Goal: Information Seeking & Learning: Check status

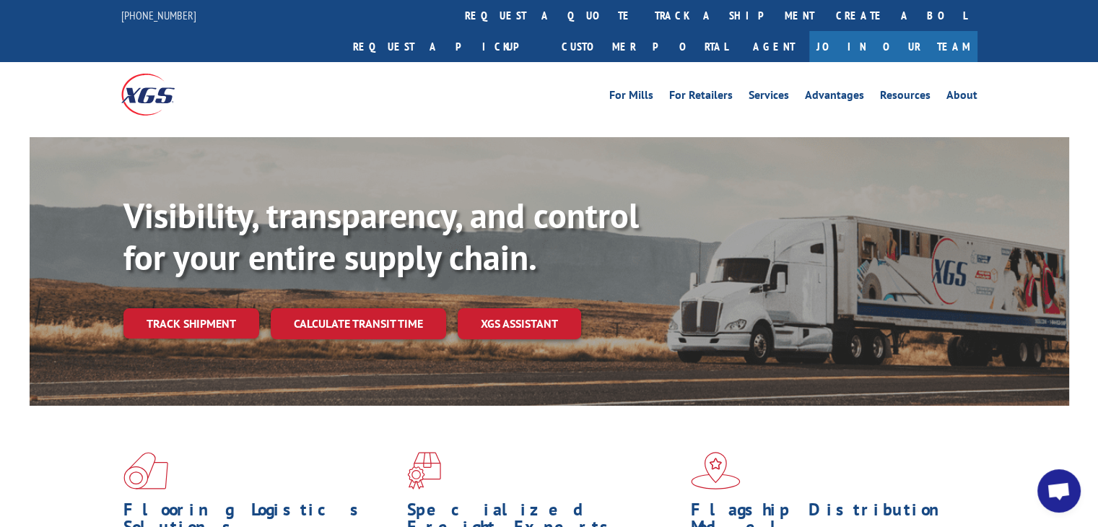
drag, startPoint x: 0, startPoint y: 0, endPoint x: 494, endPoint y: 23, distance: 494.3
click at [644, 23] on link "track a shipment" at bounding box center [734, 15] width 181 height 31
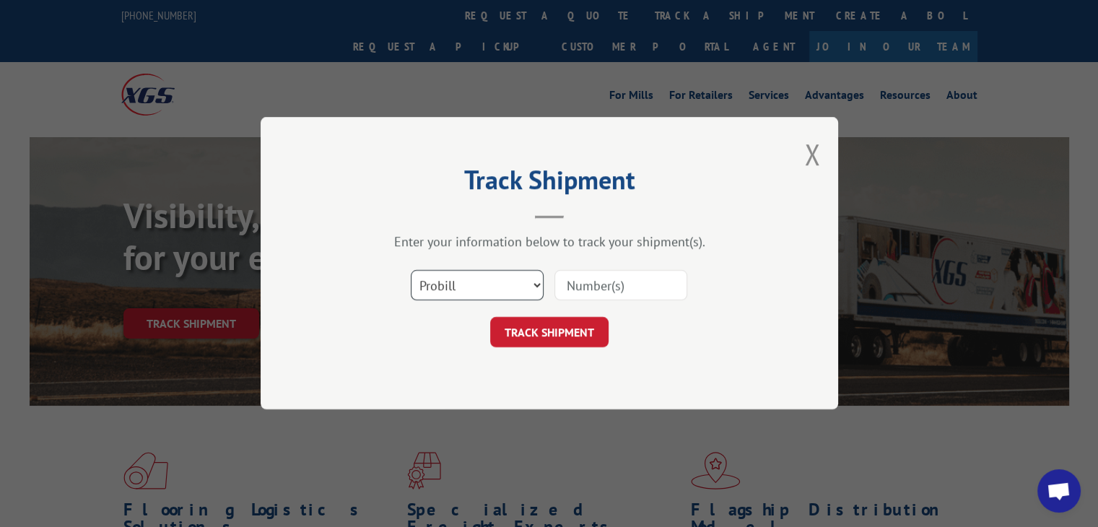
click at [530, 287] on select "Select category... Probill BOL PO" at bounding box center [477, 286] width 133 height 30
select select "bol"
click at [411, 271] on select "Select category... Probill BOL PO" at bounding box center [477, 286] width 133 height 30
click at [590, 282] on input at bounding box center [620, 286] width 133 height 30
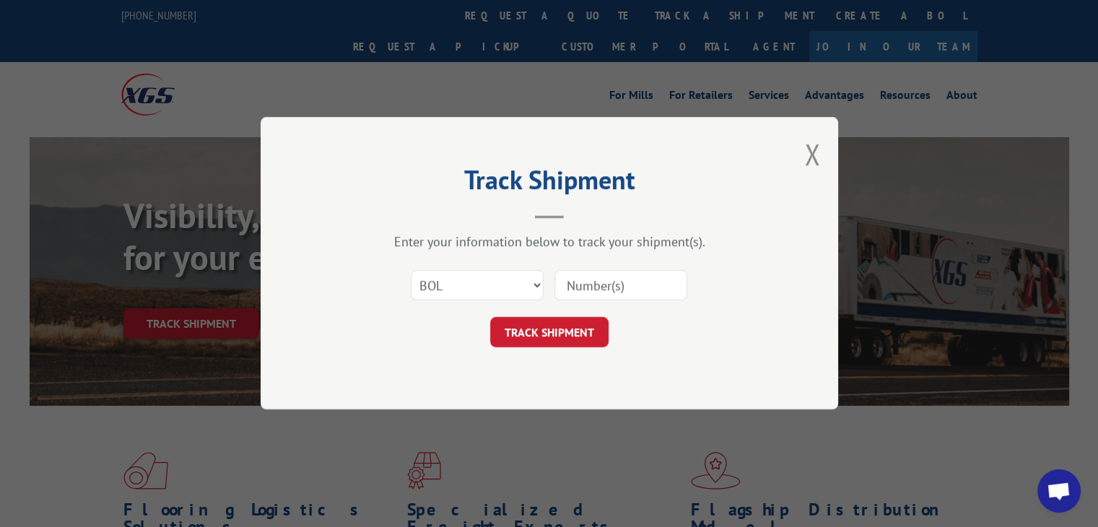
click at [590, 282] on input at bounding box center [620, 286] width 133 height 30
type input "256178"
click at [569, 339] on button "TRACK SHIPMENT" at bounding box center [549, 333] width 118 height 30
